Goal: Information Seeking & Learning: Learn about a topic

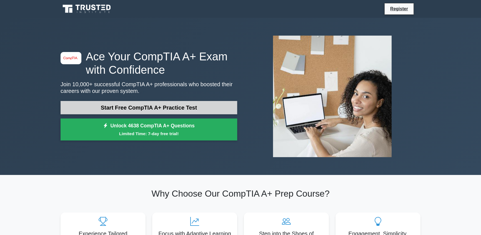
click at [154, 107] on link "Start Free CompTIA A+ Practice Test" at bounding box center [149, 107] width 177 height 13
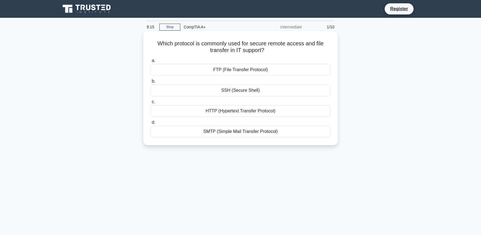
click at [152, 82] on span "b." at bounding box center [154, 81] width 4 height 5
click at [151, 82] on input "b. SSH (Secure Shell)" at bounding box center [151, 81] width 0 height 4
click at [243, 111] on div "Restart the computer" at bounding box center [241, 111] width 180 height 12
click at [151, 104] on input "c. Restart the computer" at bounding box center [151, 102] width 0 height 4
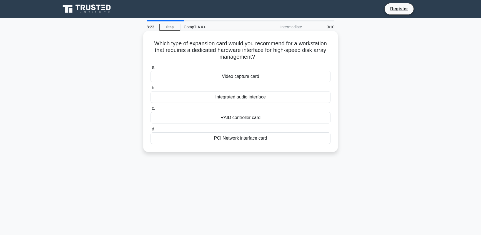
click at [237, 76] on div "Video capture card" at bounding box center [241, 77] width 180 height 12
click at [151, 69] on input "a. Video capture card" at bounding box center [151, 68] width 0 height 4
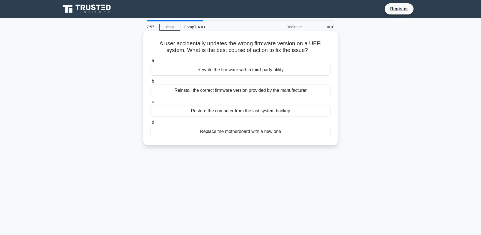
click at [244, 91] on div "Reinstall the correct firmware version provided by the manufacturer" at bounding box center [241, 90] width 180 height 12
click at [151, 83] on input "b. Reinstall the correct firmware version provided by the manufacturer" at bounding box center [151, 81] width 0 height 4
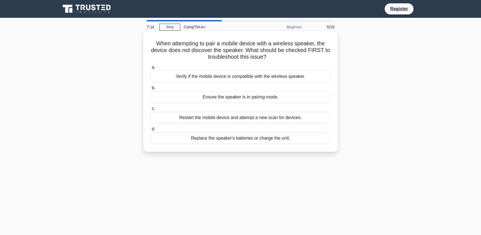
click at [247, 78] on div "Verify if the mobile device is compatible with the wireless speaker." at bounding box center [241, 77] width 180 height 12
click at [151, 69] on input "a. Verify if the mobile device is compatible with the wireless speaker." at bounding box center [151, 68] width 0 height 4
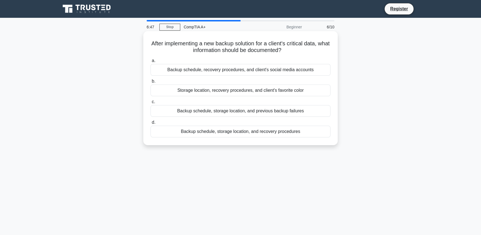
click at [259, 133] on div "Backup schedule, storage location, and recovery procedures" at bounding box center [241, 132] width 180 height 12
click at [151, 124] on input "d. Backup schedule, storage location, and recovery procedures" at bounding box center [151, 123] width 0 height 4
click at [251, 133] on div "HDDs and SSDs have identical power consumption profiles" at bounding box center [241, 132] width 180 height 12
click at [151, 124] on input "d. HDDs and SSDs have identical power consumption profiles" at bounding box center [151, 123] width 0 height 4
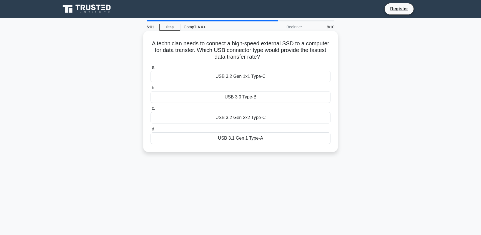
click at [239, 77] on div "USB 3.2 Gen 1x1 Type-C" at bounding box center [241, 77] width 180 height 12
click at [151, 69] on input "a. USB 3.2 Gen 1x1 Type-C" at bounding box center [151, 68] width 0 height 4
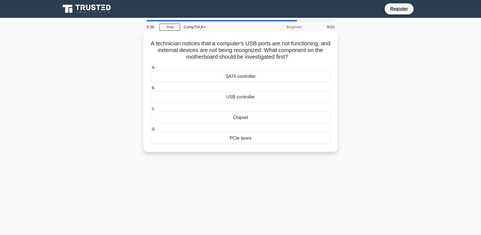
click at [242, 95] on div "USB controller" at bounding box center [241, 97] width 180 height 12
click at [151, 90] on input "b. USB controller" at bounding box center [151, 88] width 0 height 4
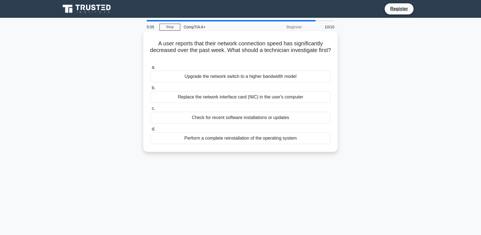
click at [235, 117] on div "Check for recent software installations or updates" at bounding box center [241, 118] width 180 height 12
click at [151, 110] on input "c. Check for recent software installations or updates" at bounding box center [151, 109] width 0 height 4
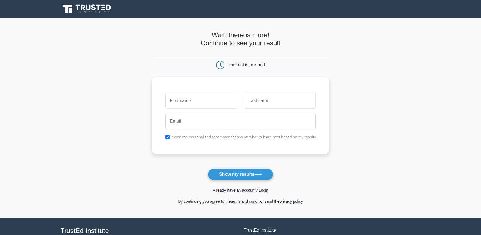
click at [211, 102] on input "text" at bounding box center [201, 101] width 72 height 16
type input "Hafiz"
drag, startPoint x: 255, startPoint y: 98, endPoint x: 258, endPoint y: 100, distance: 3.1
click at [257, 100] on input "text" at bounding box center [280, 101] width 72 height 16
type input "Abdullah"
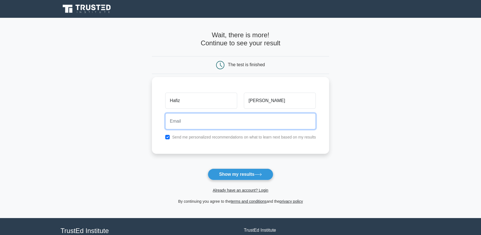
click at [228, 122] on input "email" at bounding box center [240, 121] width 151 height 16
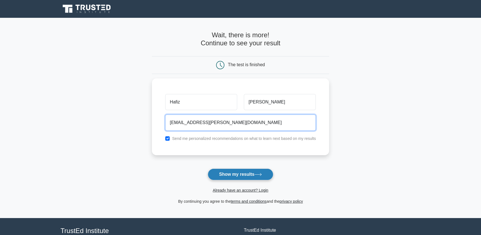
type input "hishamabdullah@shaw.ca"
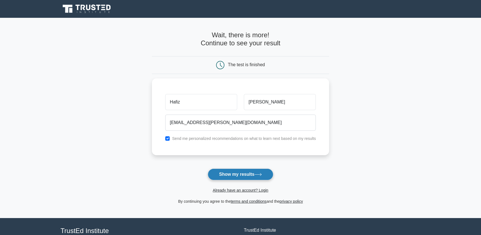
click at [247, 171] on button "Show my results" at bounding box center [241, 174] width 66 height 12
